Goal: Task Accomplishment & Management: Use online tool/utility

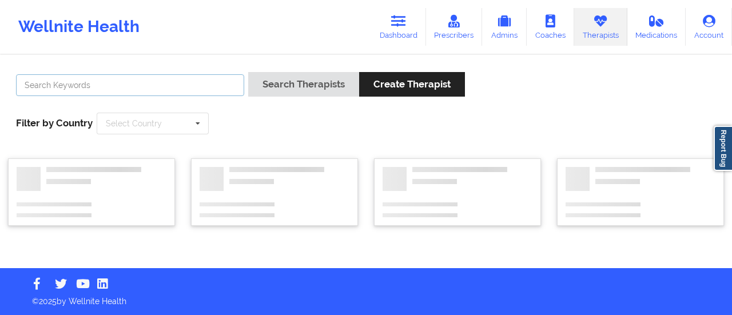
click at [177, 89] on input "text" at bounding box center [130, 85] width 228 height 22
type input "[PERSON_NAME]"
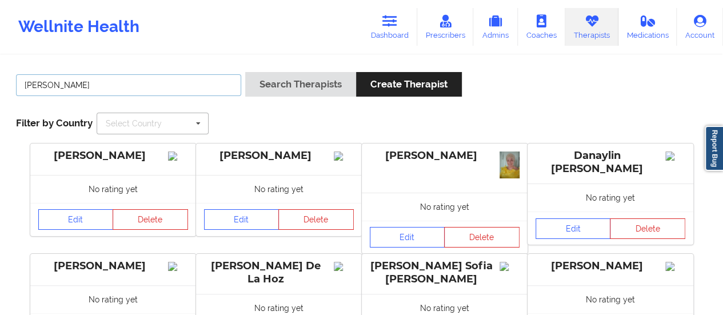
click at [245, 72] on button "Search Therapists" at bounding box center [300, 84] width 111 height 25
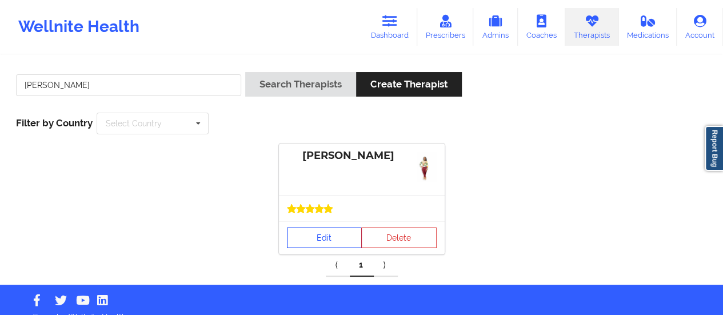
click at [323, 229] on link "Edit" at bounding box center [324, 238] width 75 height 21
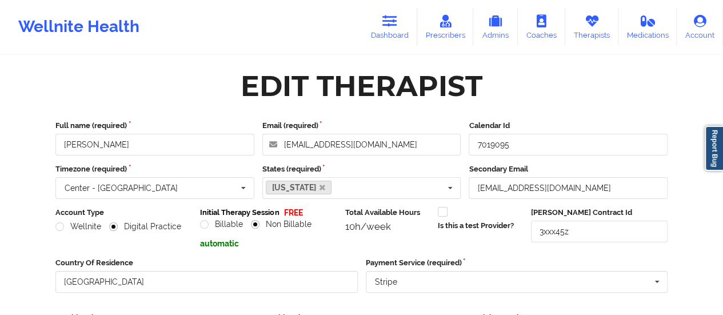
scroll to position [206, 0]
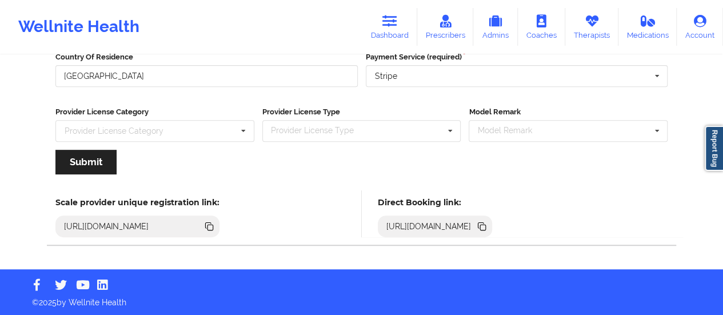
click at [486, 227] on icon at bounding box center [483, 228] width 6 height 6
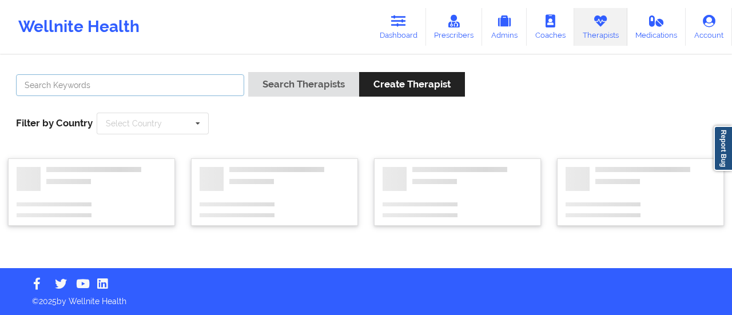
click at [143, 89] on input "text" at bounding box center [130, 85] width 228 height 22
type input "[PERSON_NAME]"
click at [248, 72] on button "Search Therapists" at bounding box center [303, 84] width 111 height 25
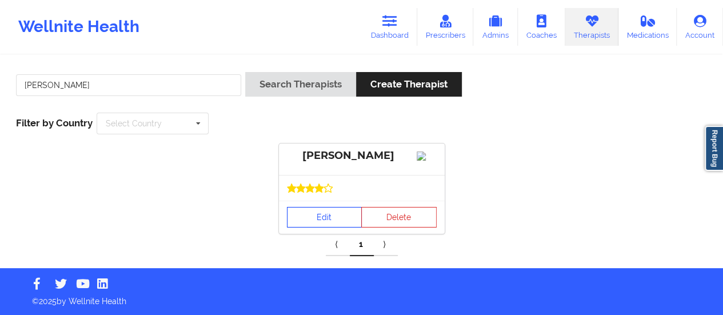
click at [303, 228] on link "Edit" at bounding box center [324, 217] width 75 height 21
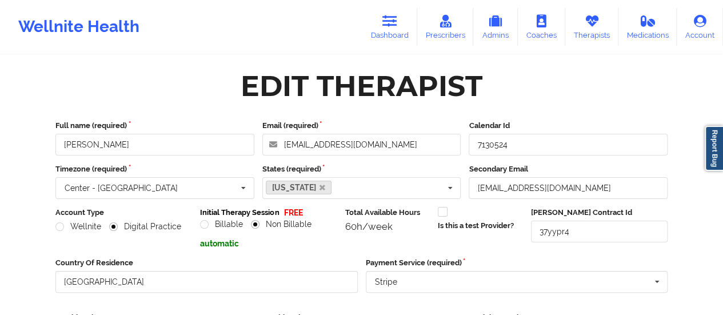
scroll to position [206, 0]
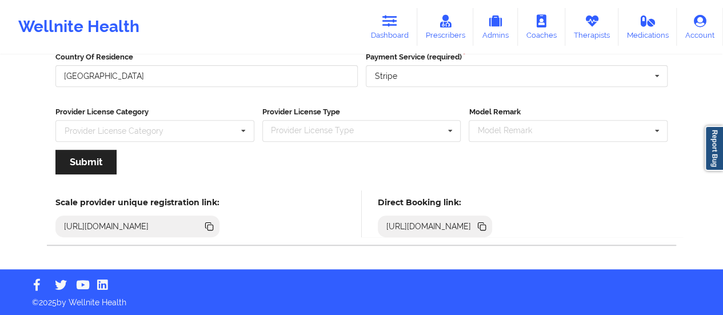
click at [484, 223] on icon at bounding box center [482, 225] width 6 height 6
click at [394, 15] on icon at bounding box center [389, 21] width 15 height 13
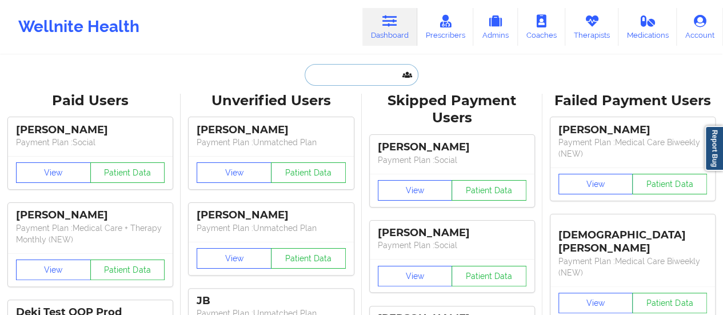
click at [379, 81] on input "text" at bounding box center [361, 75] width 113 height 22
paste input "[EMAIL_ADDRESS][DOMAIN_NAME]"
type input "[EMAIL_ADDRESS][DOMAIN_NAME]"
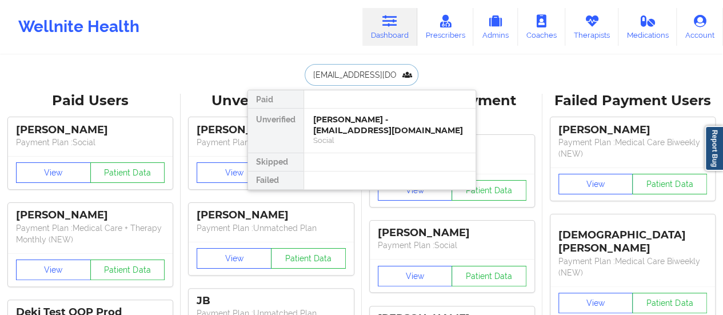
click at [368, 133] on div "[PERSON_NAME] - [EMAIL_ADDRESS][DOMAIN_NAME]" at bounding box center [389, 124] width 153 height 21
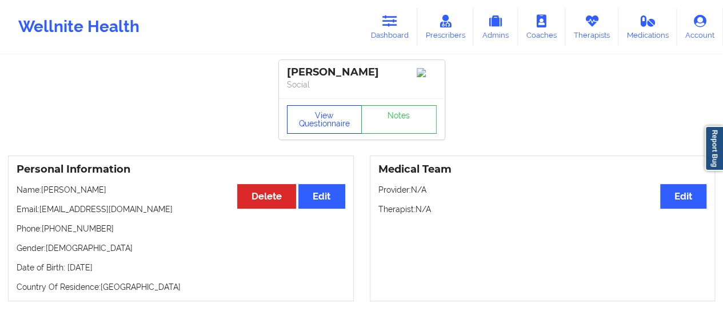
click at [304, 114] on button "View Questionnaire" at bounding box center [324, 119] width 75 height 29
